Goal: Transaction & Acquisition: Download file/media

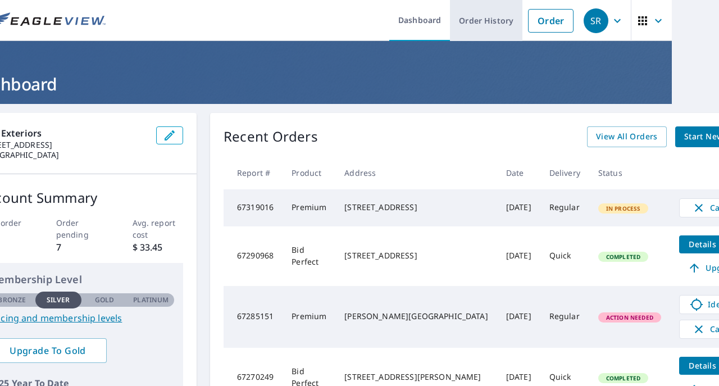
scroll to position [0, 47]
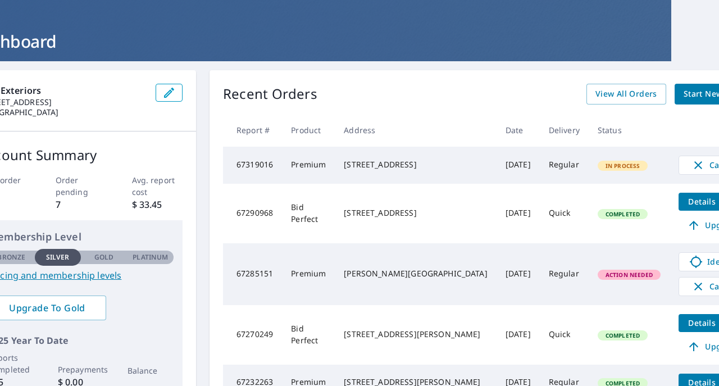
scroll to position [43, 47]
drag, startPoint x: 345, startPoint y: 129, endPoint x: 378, endPoint y: 130, distance: 32.6
click at [378, 130] on th "Address" at bounding box center [416, 129] width 162 height 33
click at [379, 127] on th "Address" at bounding box center [416, 129] width 162 height 33
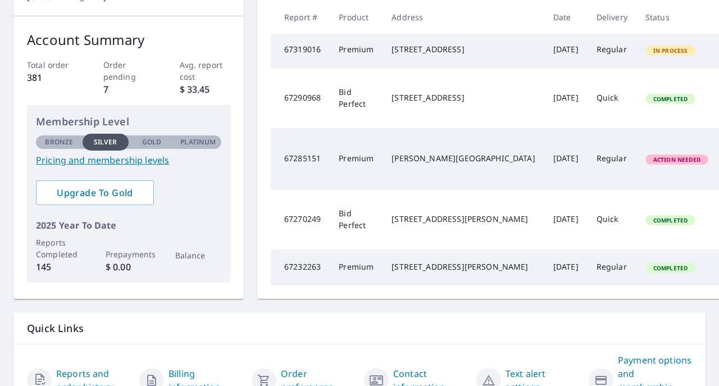
scroll to position [157, 0]
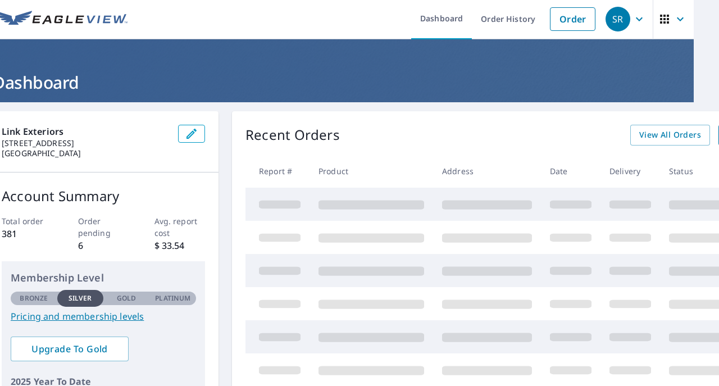
scroll to position [2, 26]
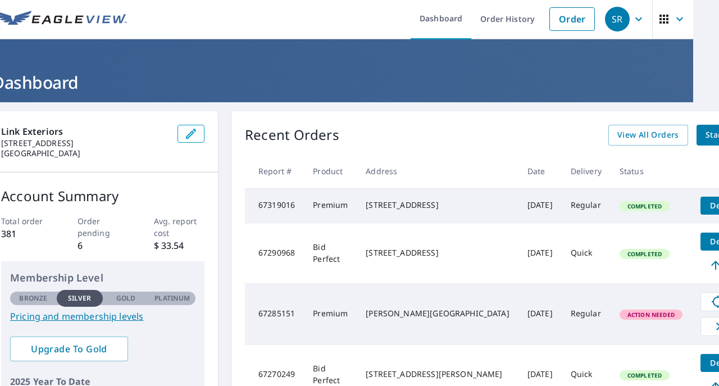
click at [707, 206] on span "Details" at bounding box center [724, 205] width 34 height 11
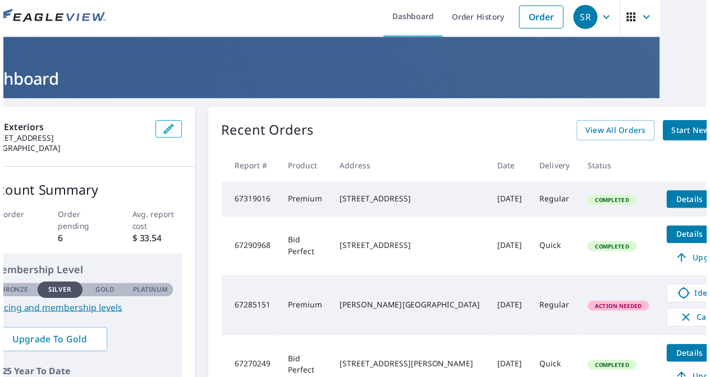
scroll to position [3, 47]
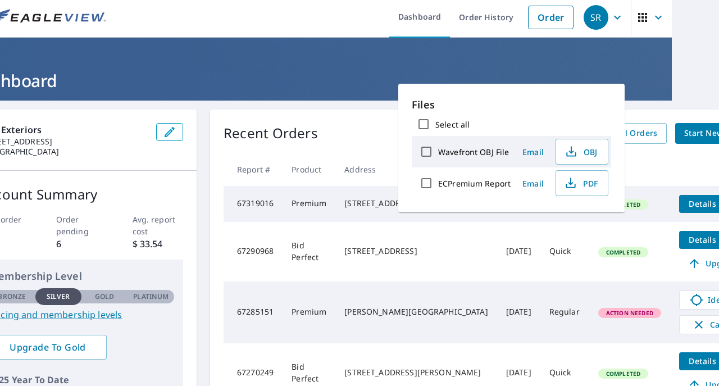
click at [459, 182] on label "ECPremium Report" at bounding box center [474, 183] width 72 height 11
click at [438, 182] on input "ECPremium Report" at bounding box center [426, 183] width 24 height 24
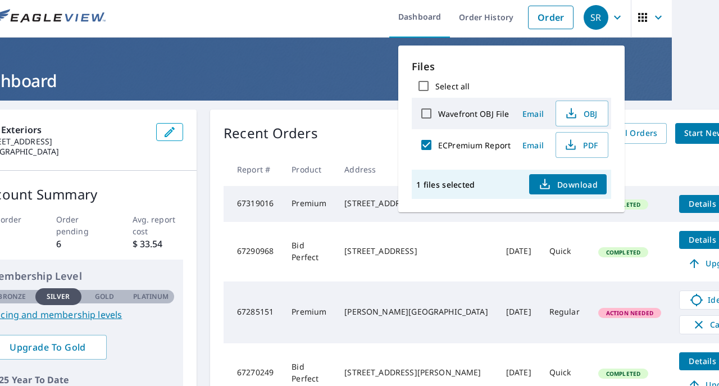
click at [450, 143] on label "ECPremium Report" at bounding box center [474, 145] width 72 height 11
click at [438, 143] on input "ECPremium Report" at bounding box center [426, 145] width 24 height 24
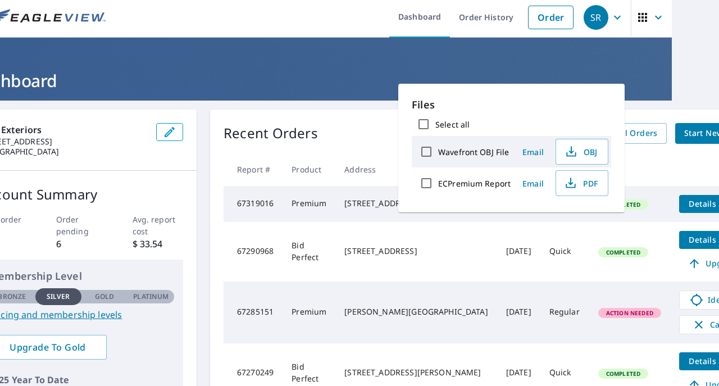
click at [439, 181] on label "ECPremium Report" at bounding box center [474, 183] width 72 height 11
click at [438, 181] on input "ECPremium Report" at bounding box center [426, 183] width 24 height 24
checkbox input "true"
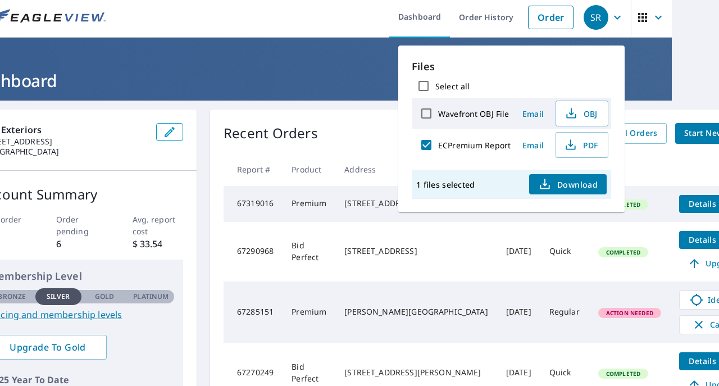
click at [581, 181] on span "Download" at bounding box center [568, 183] width 60 height 13
